Goal: Task Accomplishment & Management: Use online tool/utility

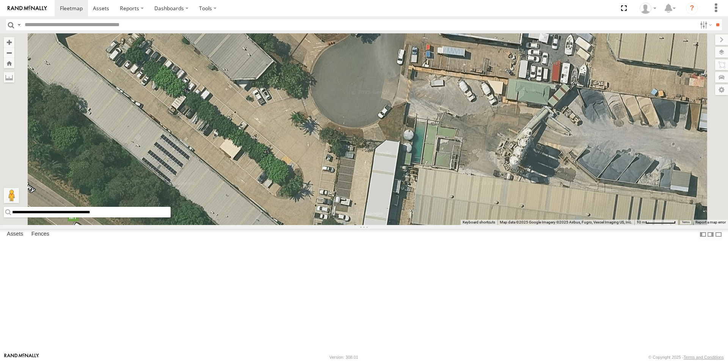
drag, startPoint x: 308, startPoint y: 341, endPoint x: 201, endPoint y: 345, distance: 107.0
click at [171, 218] on input "**********" at bounding box center [87, 212] width 167 height 11
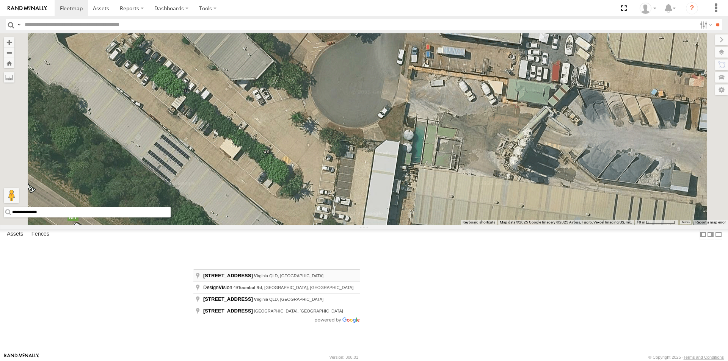
type input "**********"
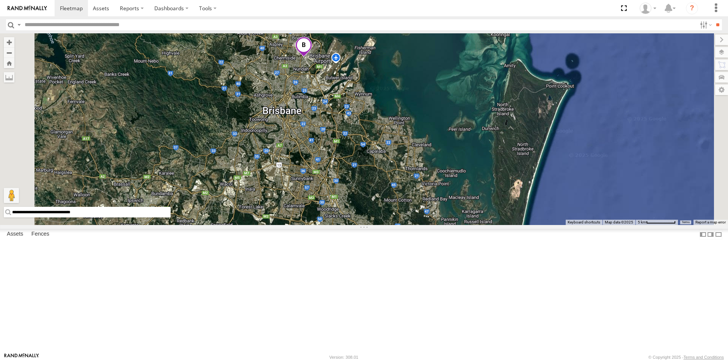
drag, startPoint x: 469, startPoint y: 323, endPoint x: 434, endPoint y: 147, distance: 180.1
click at [434, 147] on div "2" at bounding box center [364, 129] width 728 height 192
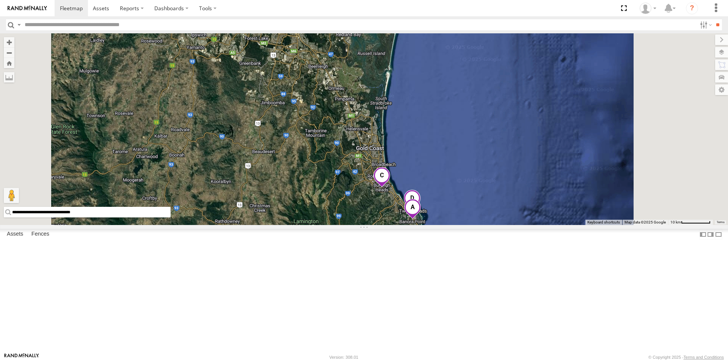
drag, startPoint x: 452, startPoint y: 323, endPoint x: 422, endPoint y: 183, distance: 143.5
click at [422, 183] on div "2" at bounding box center [364, 129] width 728 height 192
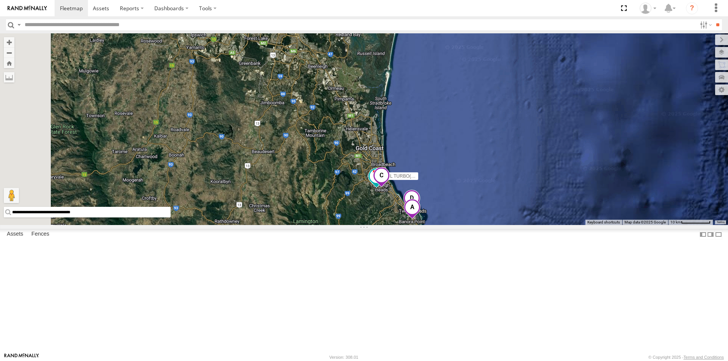
click at [421, 220] on span at bounding box center [412, 209] width 17 height 20
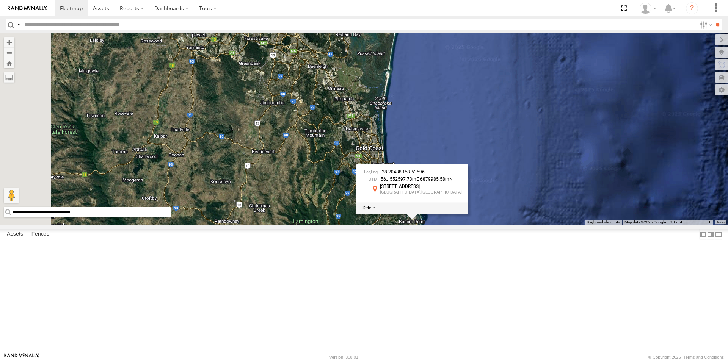
click at [468, 214] on div at bounding box center [411, 208] width 111 height 11
click at [375, 211] on span at bounding box center [369, 208] width 13 height 5
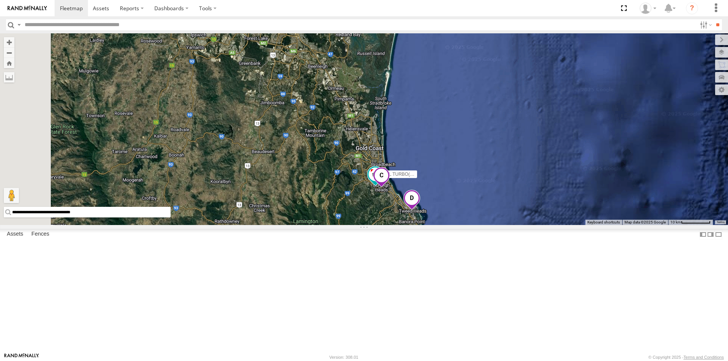
click at [420, 210] on span at bounding box center [411, 200] width 17 height 20
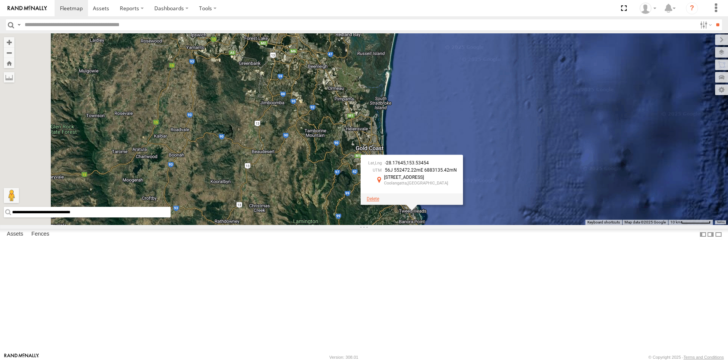
click at [379, 202] on span at bounding box center [373, 198] width 13 height 5
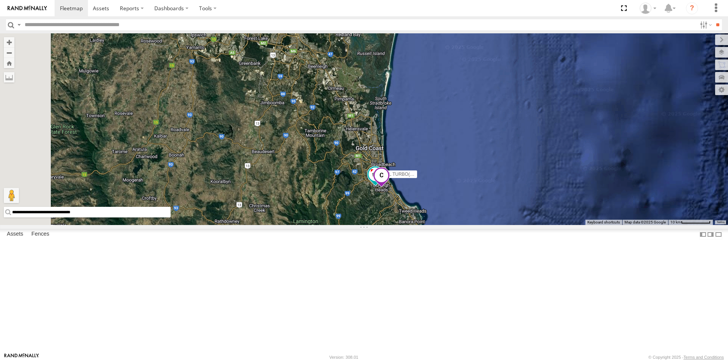
click at [390, 188] on span at bounding box center [381, 177] width 17 height 20
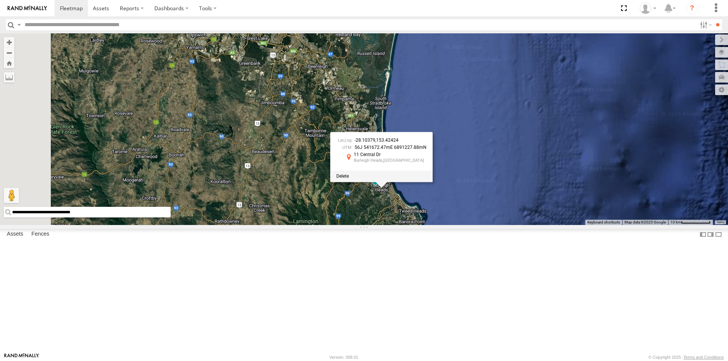
click at [433, 182] on div at bounding box center [381, 176] width 102 height 11
click at [349, 179] on span at bounding box center [342, 176] width 13 height 5
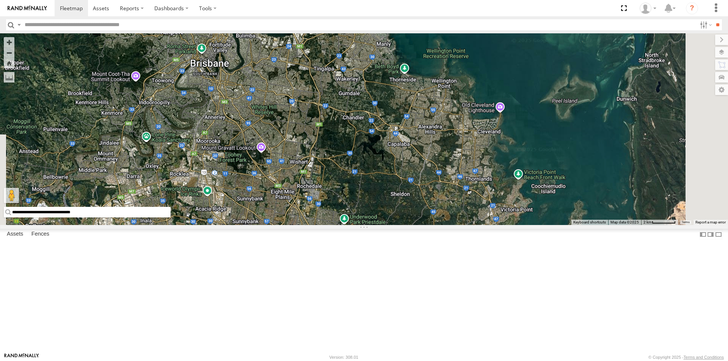
drag, startPoint x: 465, startPoint y: 331, endPoint x: 368, endPoint y: 62, distance: 286.7
click at [368, 62] on div "LIL TURBO(SMALL TRUCK) 2" at bounding box center [364, 129] width 728 height 192
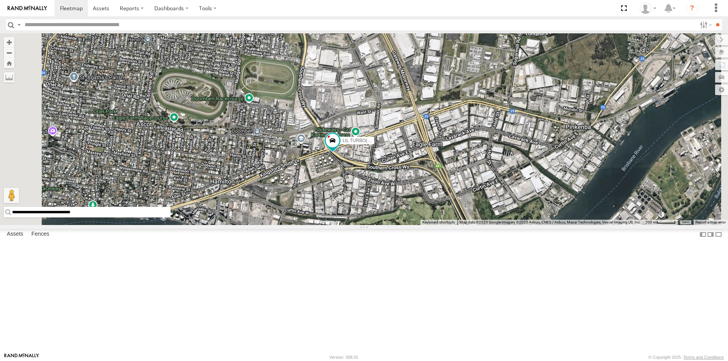
drag, startPoint x: 390, startPoint y: 75, endPoint x: 420, endPoint y: 271, distance: 198.8
click at [420, 225] on div "LIL TURBO(SMALL TRUCK)" at bounding box center [364, 129] width 728 height 192
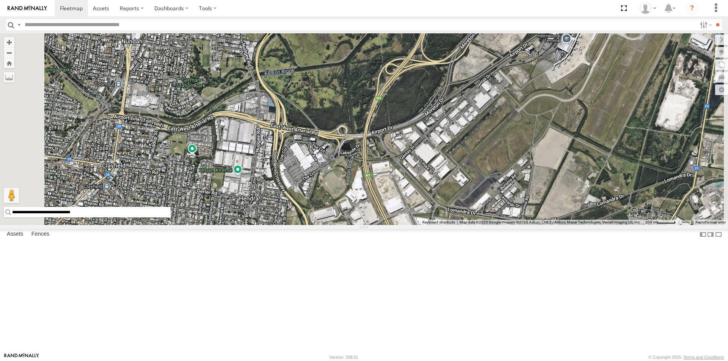
drag, startPoint x: 344, startPoint y: 94, endPoint x: 350, endPoint y: 267, distance: 173.1
click at [347, 225] on div "LIL TURBO(SMALL TRUCK)" at bounding box center [364, 129] width 728 height 192
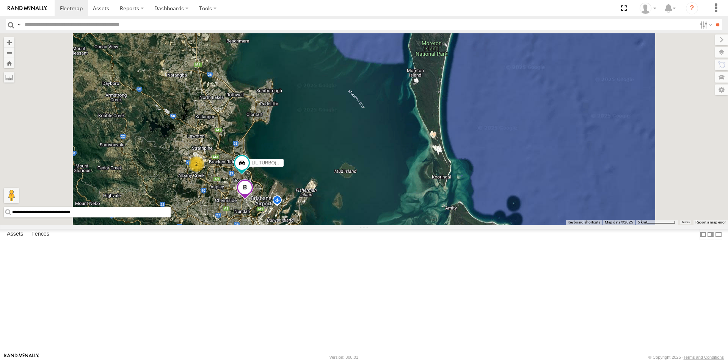
click at [253, 200] on span at bounding box center [245, 189] width 17 height 20
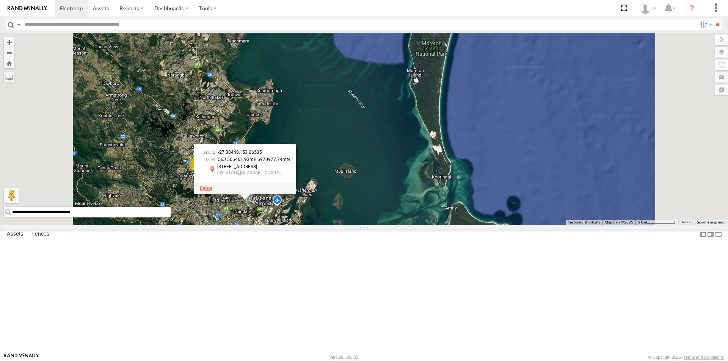
click at [212, 191] on span at bounding box center [206, 188] width 13 height 5
